Goal: Find contact information: Obtain details needed to contact an individual or organization

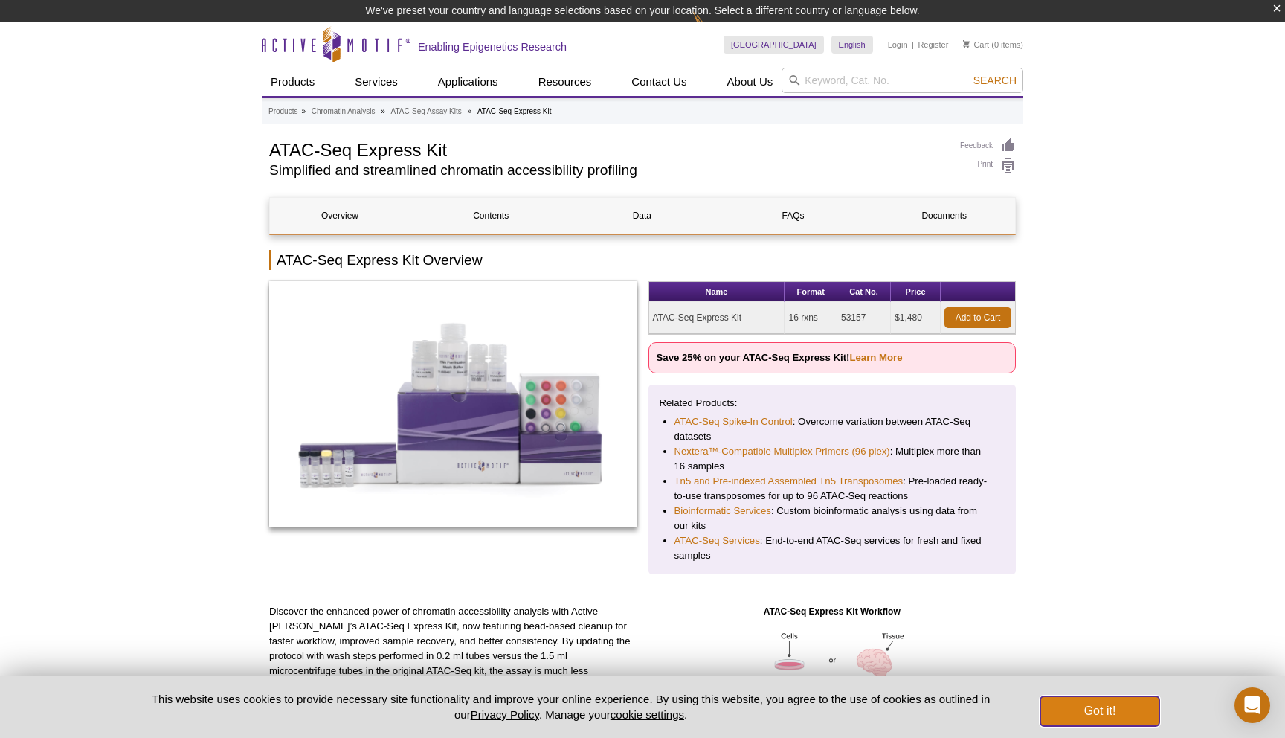
click at [1083, 710] on button "Got it!" at bounding box center [1100, 711] width 119 height 30
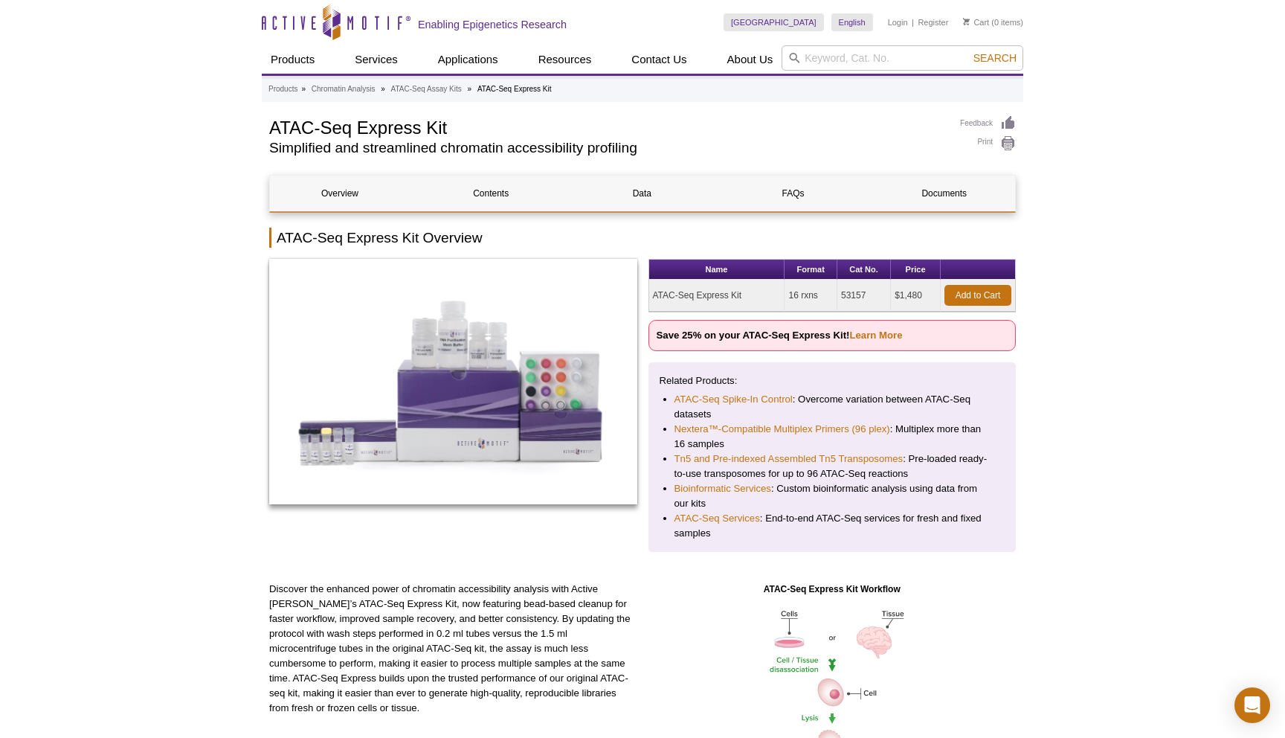
drag, startPoint x: 789, startPoint y: 298, endPoint x: 824, endPoint y: 298, distance: 35.7
click at [824, 298] on td "16 rxns" at bounding box center [811, 296] width 53 height 32
click at [835, 289] on td "16 rxns" at bounding box center [811, 296] width 53 height 32
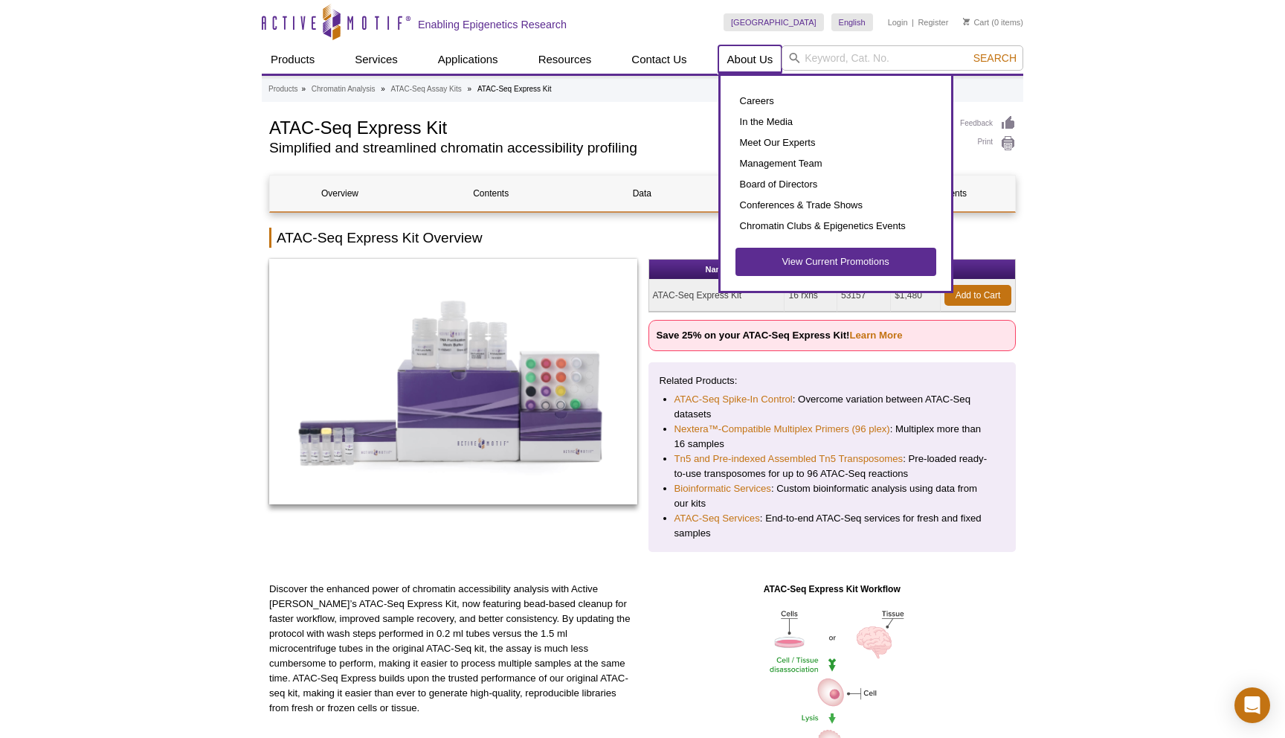
click at [750, 51] on link "About Us" at bounding box center [751, 59] width 64 height 28
click at [739, 55] on link "About Us" at bounding box center [751, 59] width 64 height 28
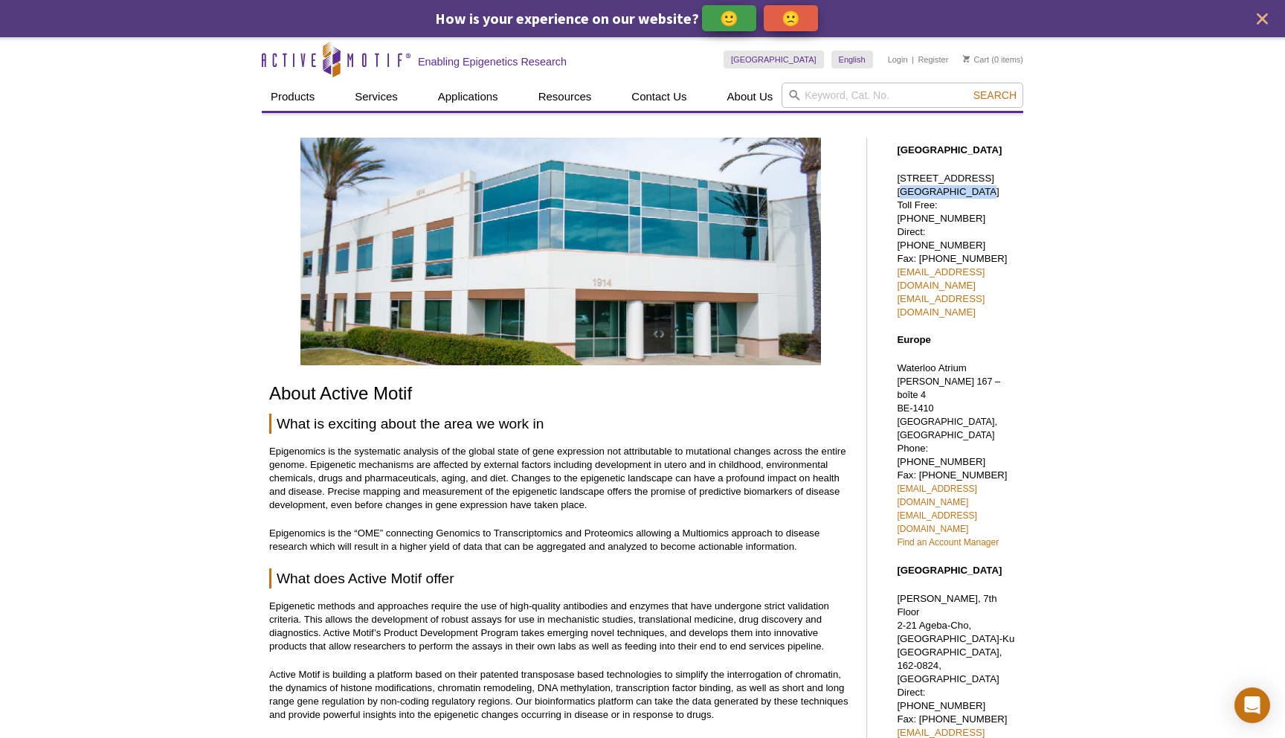
drag, startPoint x: 897, startPoint y: 202, endPoint x: 965, endPoint y: 202, distance: 67.7
click at [965, 202] on p "1914 Palomar Oaks Way, Suite 150 Carlsbad, CA 92008 Toll Free: 877 222 9543 Dir…" at bounding box center [956, 245] width 119 height 147
click at [990, 227] on p "1914 Palomar Oaks Way, Suite 150 Carlsbad, CA 92008 Toll Free: 877 222 9543 Dir…" at bounding box center [956, 245] width 119 height 147
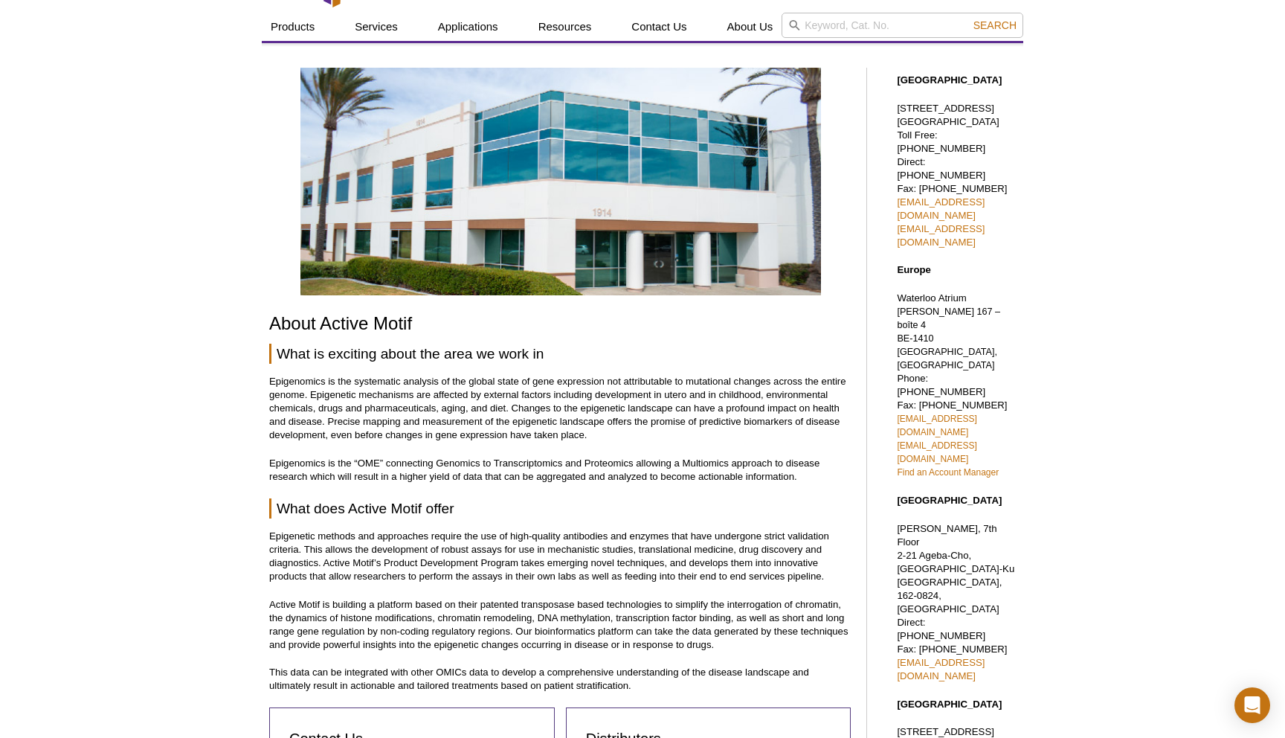
scroll to position [74, 0]
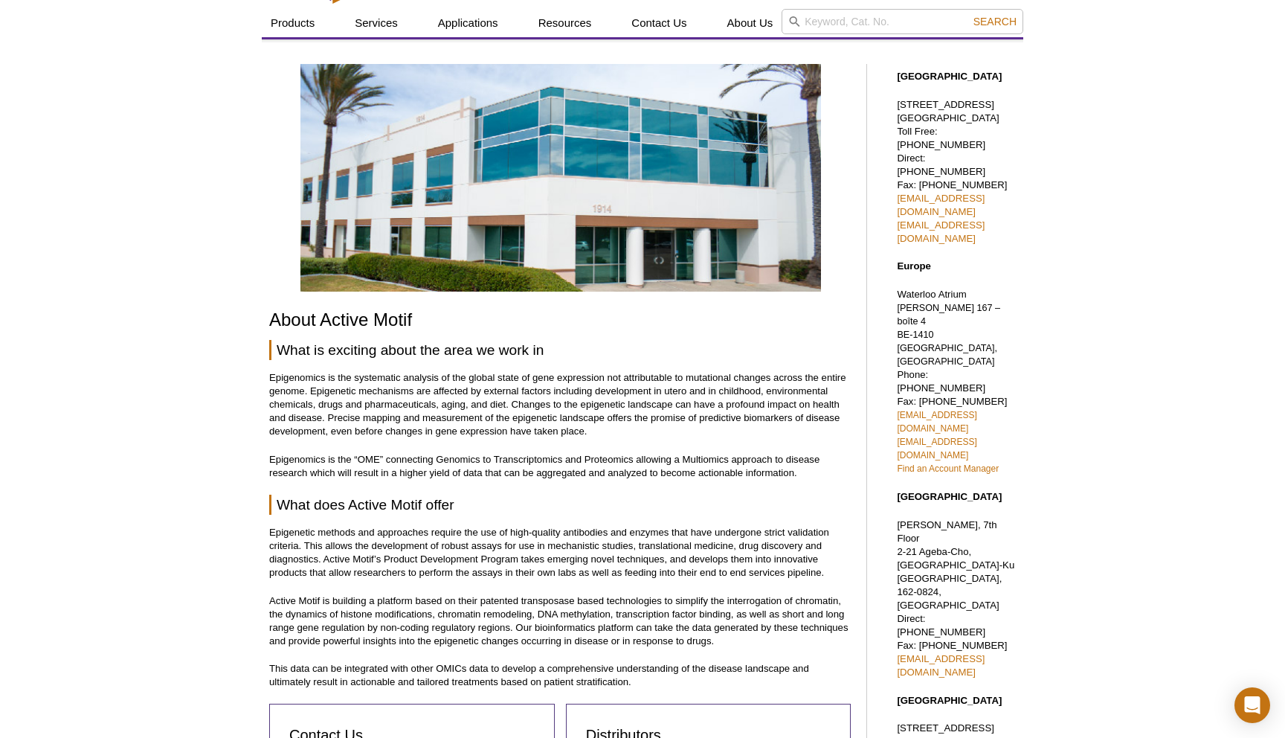
drag, startPoint x: 896, startPoint y: 585, endPoint x: 982, endPoint y: 585, distance: 86.3
click at [982, 585] on div "North America 1914 Palomar Oaks Way, Suite 150 Carlsbad, CA 92008 Toll Free: 87…" at bounding box center [952, 637] width 141 height 1164
drag, startPoint x: 896, startPoint y: 444, endPoint x: 913, endPoint y: 444, distance: 17.1
click at [913, 444] on div "North America 1914 Palomar Oaks Way, Suite 150 Carlsbad, CA 92008 Toll Free: 87…" at bounding box center [952, 637] width 141 height 1164
drag, startPoint x: 980, startPoint y: 283, endPoint x: 1018, endPoint y: 283, distance: 37.2
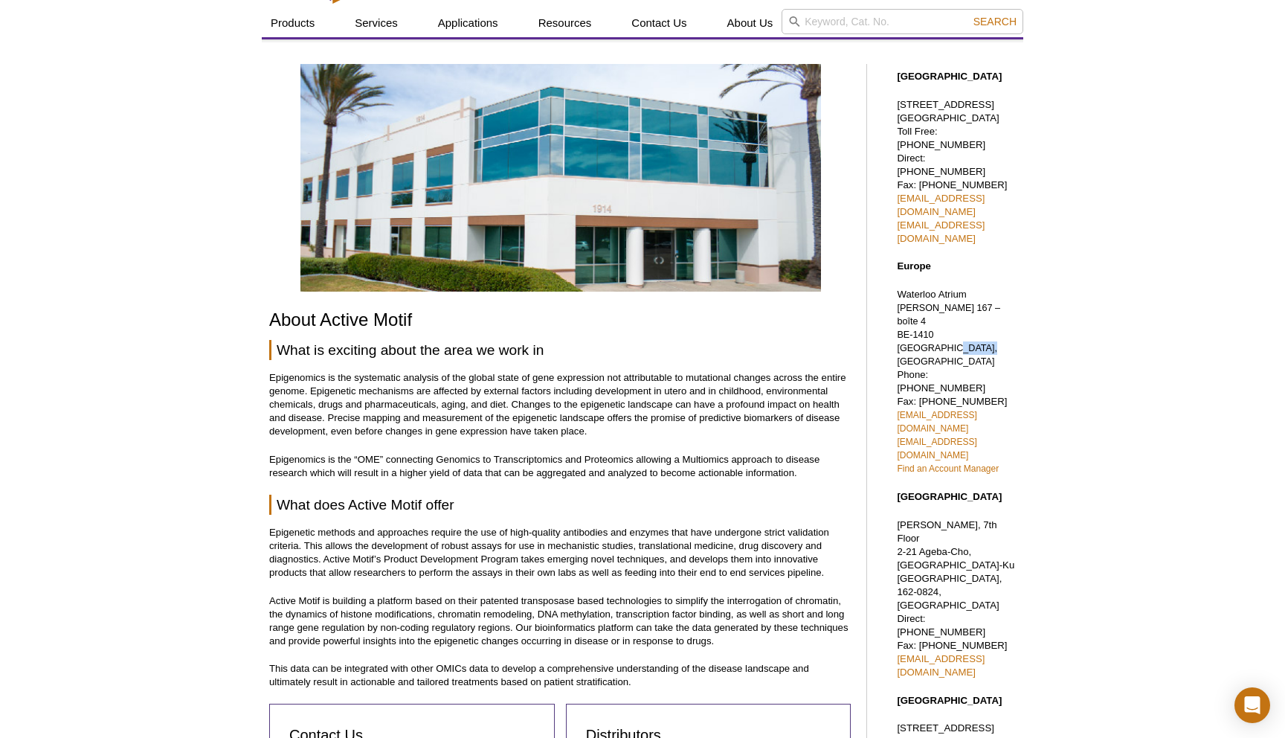
click at [1018, 283] on div "North America 1914 Palomar Oaks Way, Suite 150 Carlsbad, CA 92008 Toll Free: 87…" at bounding box center [952, 637] width 141 height 1164
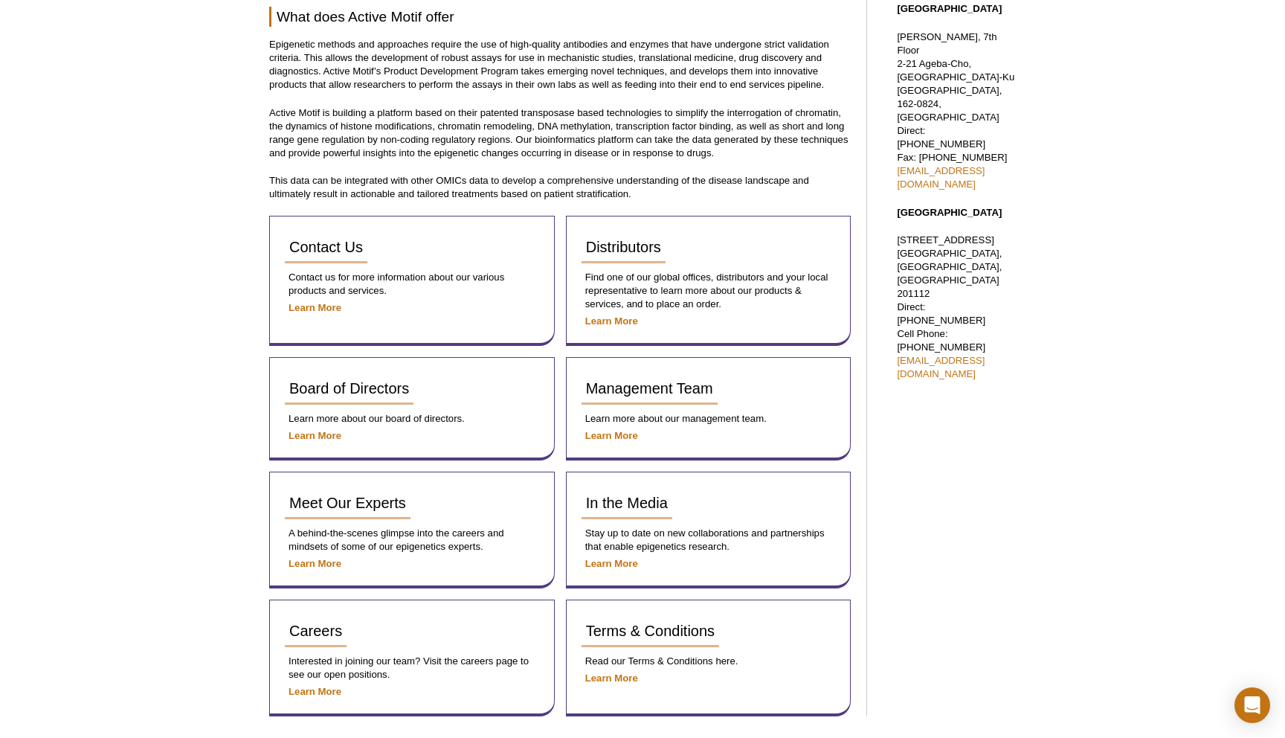
scroll to position [0, 0]
